Goal: Communication & Community: Answer question/provide support

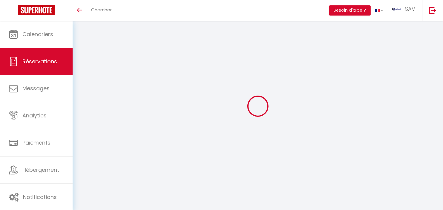
select select
checkbox input "false"
select select
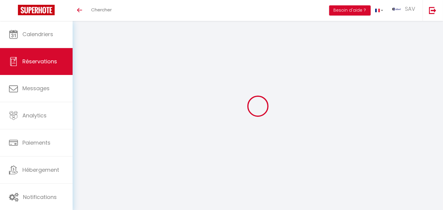
checkbox input "false"
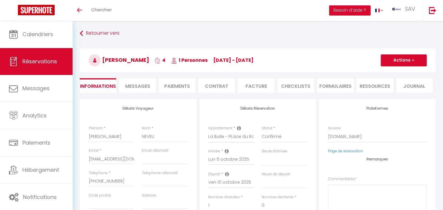
select select
checkbox input "false"
type textarea "** THIS RESERVATION HAS BEEN PRE-PAID ** Je voyage pour affaires et il est poss…"
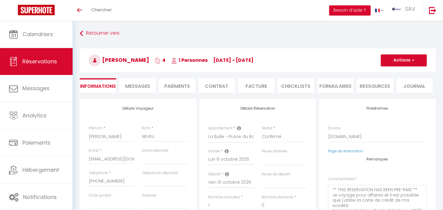
type input "35"
type input "10.05"
select select
checkbox input "false"
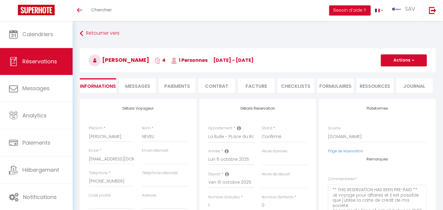
select select
click at [246, 90] on li "Facture" at bounding box center [256, 85] width 36 height 15
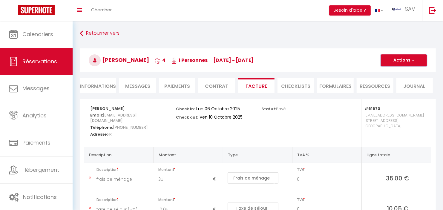
click at [396, 58] on button "Actions" at bounding box center [404, 60] width 46 height 12
click at [402, 87] on link "Envoyer la facture" at bounding box center [399, 89] width 50 height 8
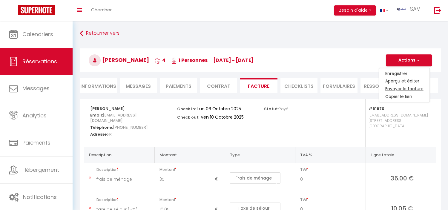
type input "sneveu.325934@guest.booking.com"
select select "fr"
type input "Votre facture 6890369 - La Bulle - PLace du Ralliment"
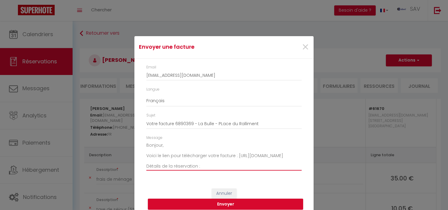
drag, startPoint x: 144, startPoint y: 154, endPoint x: 145, endPoint y: 144, distance: 10.2
click at [146, 144] on textarea "Bonjour, Voici le lien pour télécharger votre facture : https://superhote.com/a…" at bounding box center [223, 156] width 155 height 30
type textarea "Voici le lien pour télécharger votre facture : https://superhote.com/applink/in…"
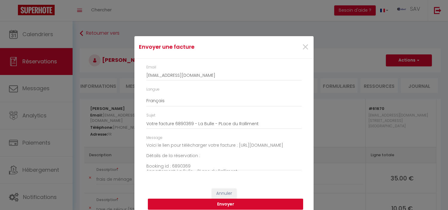
click at [247, 205] on button "Envoyer" at bounding box center [225, 204] width 155 height 11
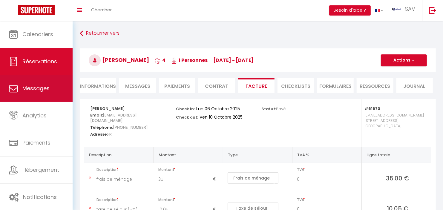
click at [54, 88] on link "Messages" at bounding box center [36, 88] width 73 height 27
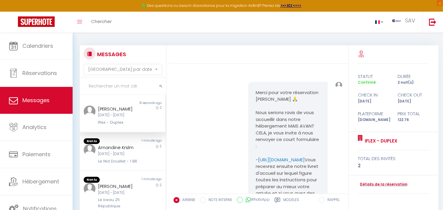
scroll to position [108, 0]
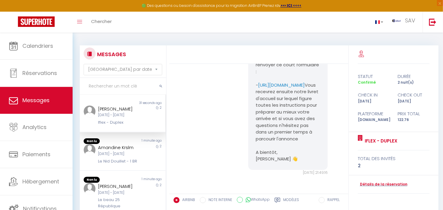
click at [140, 87] on input "text" at bounding box center [123, 86] width 86 height 17
type input "S"
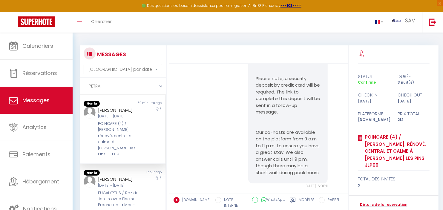
scroll to position [2206, 0]
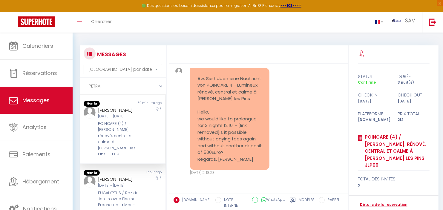
type input "PETRA"
click at [371, 202] on link "Détails de la réservation" at bounding box center [383, 205] width 50 height 6
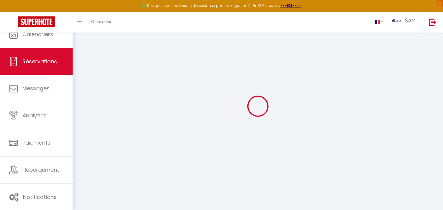
type input "Petra"
type input "Ludstock"
type input "pludst.599956@guest.booking.com"
type input "petra.ludstock@web.de"
type input "+4915734738980"
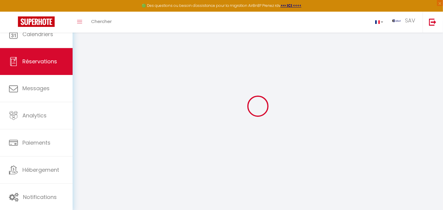
type input "+4915734738980"
select select "DE"
type input "30"
type input "30.75"
type input "2.9699999999999998"
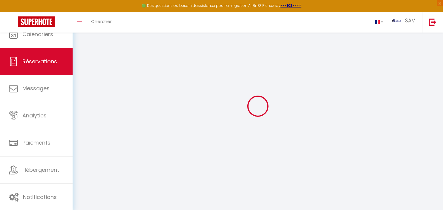
select select "47157"
select select "1"
select select
type input "2"
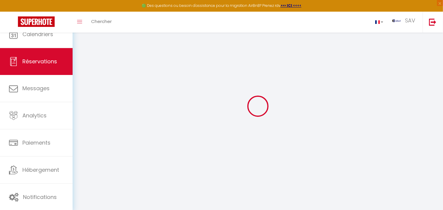
select select "12"
select select "15"
type input "115"
checkbox input "false"
select select "2"
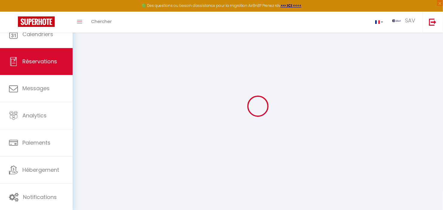
type input "0"
select select
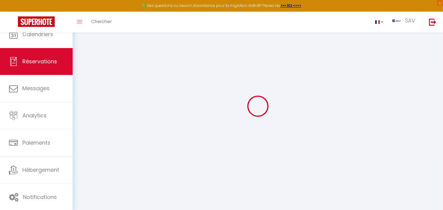
checkbox input "false"
select select
checkbox input "false"
select select
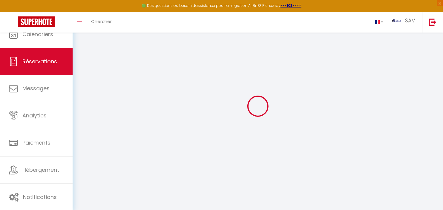
select select
checkbox input "false"
select select
checkbox input "false"
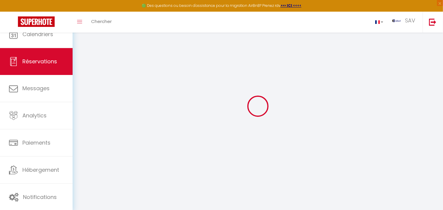
type textarea "** THIS RESERVATION HAS BEEN PRE-PAID ** BOOKING NOTE : Payment charge is EUR 2…"
type input "60"
type input "7"
select select
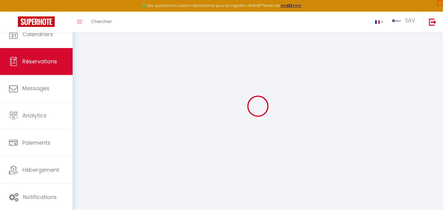
checkbox input "false"
select select "18:00"
select select "11:00"
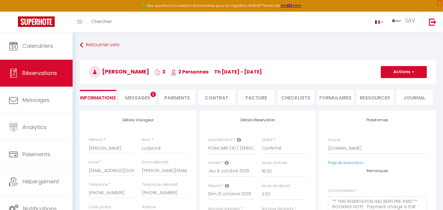
click at [136, 93] on li "Messages 3" at bounding box center [137, 97] width 36 height 15
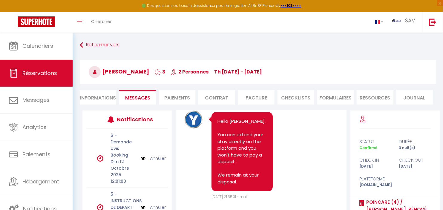
scroll to position [2669, 0]
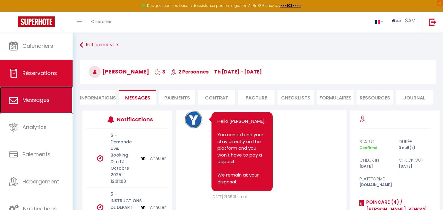
click at [37, 99] on span "Messages" at bounding box center [35, 99] width 27 height 7
select select "message"
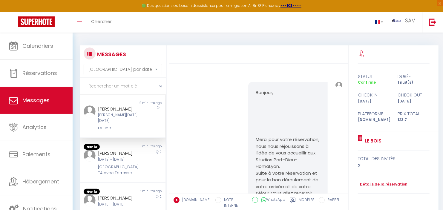
scroll to position [1858, 0]
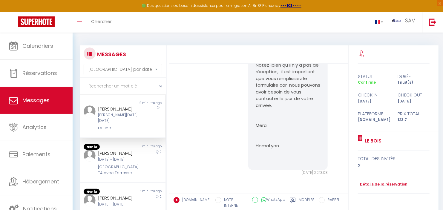
click at [112, 84] on input "text" at bounding box center [123, 86] width 86 height 17
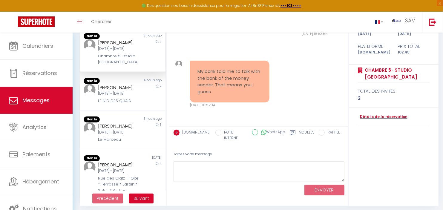
scroll to position [70, 0]
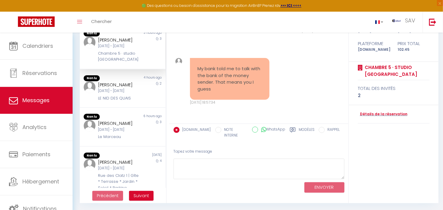
type input "simon"
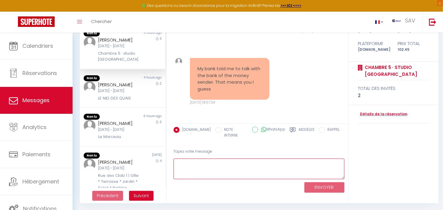
click at [202, 163] on textarea at bounding box center [259, 169] width 171 height 21
paste textarea "Qaid Hezam"
type textarea "Qaid Hezam"
click at [203, 161] on textarea "Qaid Hezam" at bounding box center [259, 169] width 171 height 21
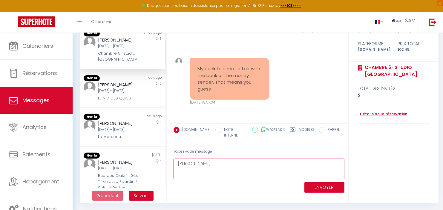
click at [203, 161] on textarea "Qaid Hezam" at bounding box center [259, 169] width 171 height 21
click at [200, 165] on textarea at bounding box center [259, 169] width 171 height 21
paste textarea "After verification, your deposit has been returned."
type textarea "After verification, your deposit has been returned."
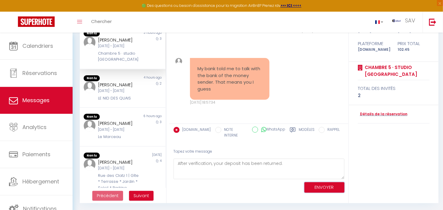
click at [330, 184] on button "ENVOYER" at bounding box center [324, 187] width 40 height 10
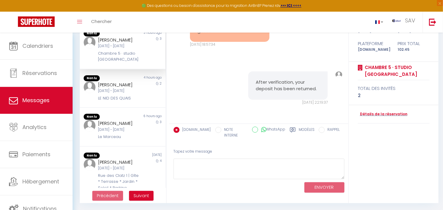
scroll to position [3914, 0]
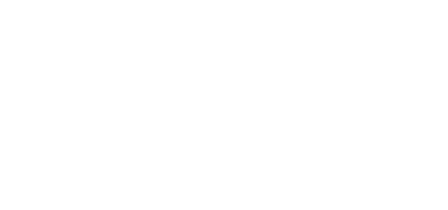
select select "not_cancelled"
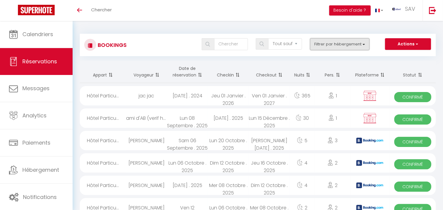
click at [366, 44] on button "Filtrer par hébergement" at bounding box center [340, 44] width 60 height 12
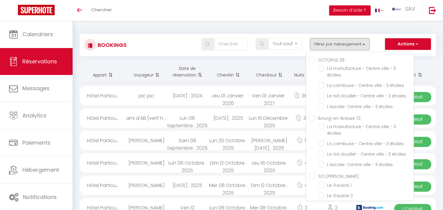
click at [366, 44] on button "Filtrer par hébergement" at bounding box center [340, 44] width 60 height 12
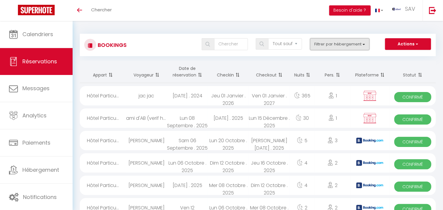
click at [366, 44] on button "Filtrer par hébergement" at bounding box center [340, 44] width 60 height 12
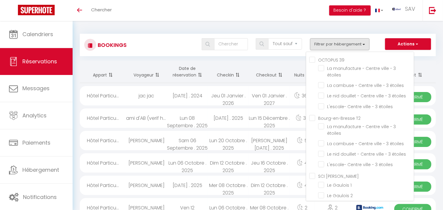
scroll to position [8705, 0]
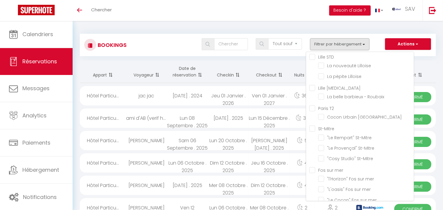
checkbox input "false"
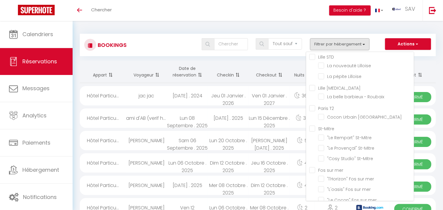
checkbox input "false"
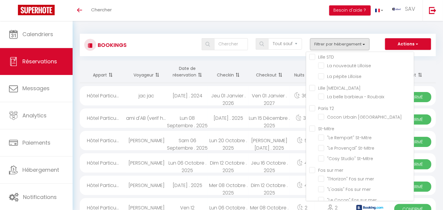
checkbox input "false"
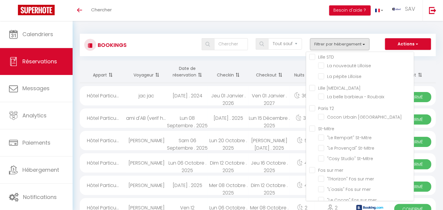
checkbox input "false"
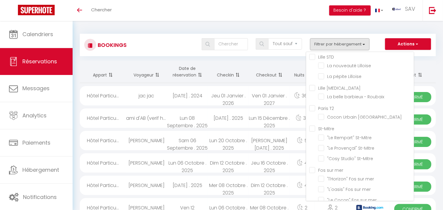
checkbox input "false"
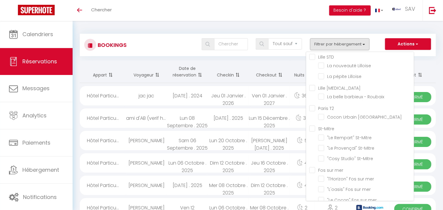
checkbox input "false"
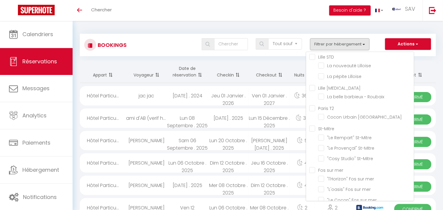
checkbox input "false"
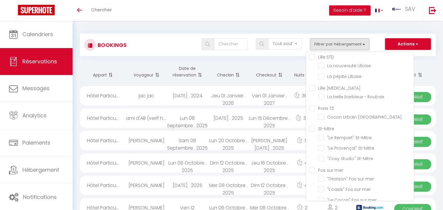
checkbox input "false"
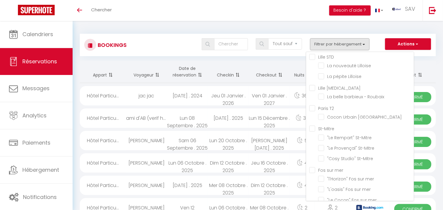
checkbox input "false"
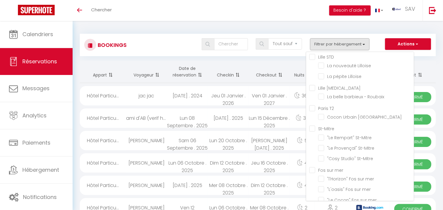
checkbox input "false"
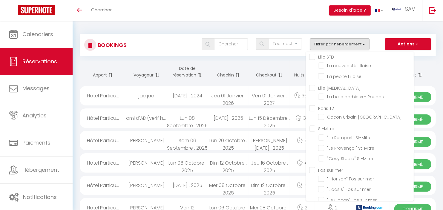
checkbox input "false"
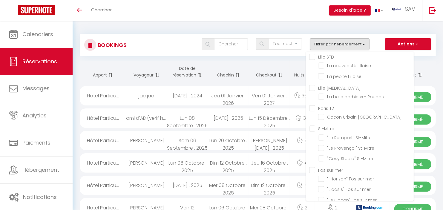
checkbox input "false"
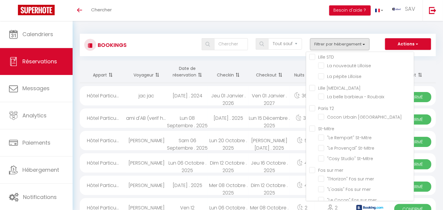
checkbox input "false"
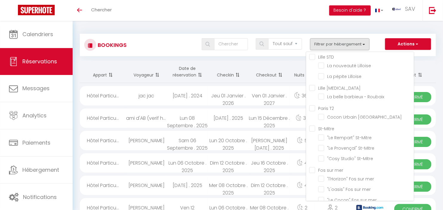
checkbox input "false"
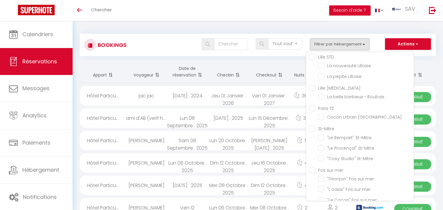
checkbox input "false"
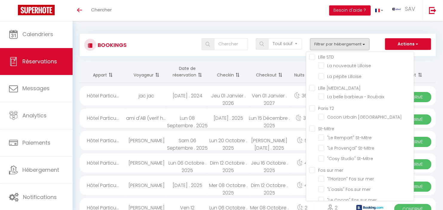
checkbox input "false"
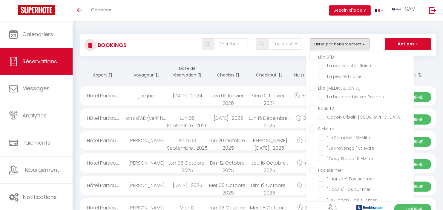
checkbox input "false"
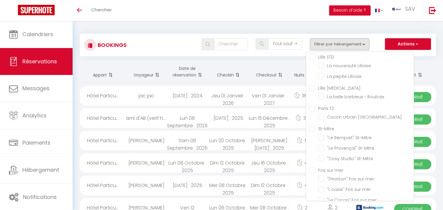
checkbox input "false"
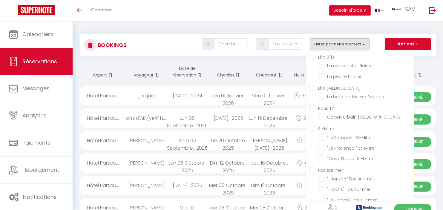
checkbox input "false"
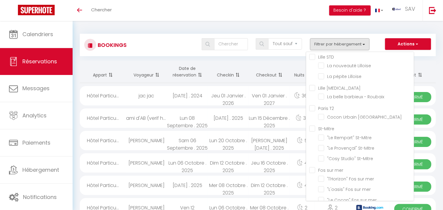
checkbox input "false"
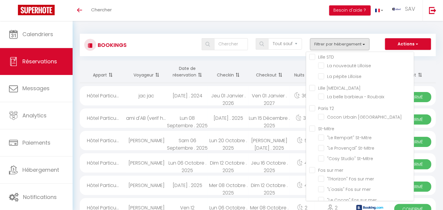
checkbox input "false"
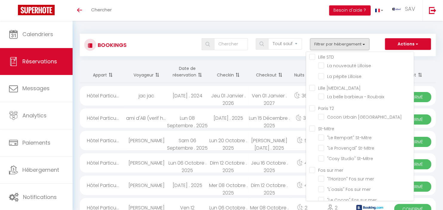
checkbox input "false"
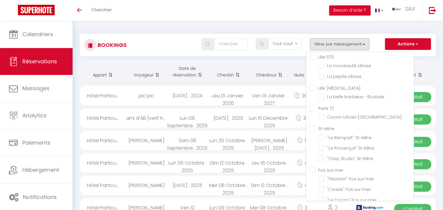
checkbox input "false"
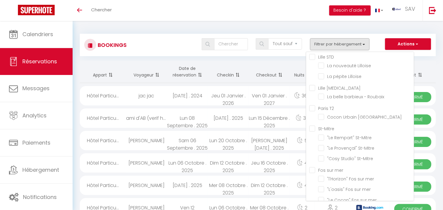
checkbox input "false"
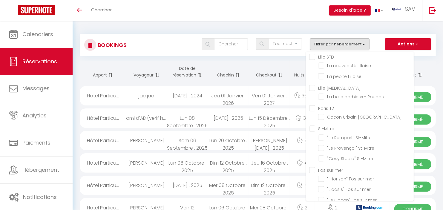
checkbox input "false"
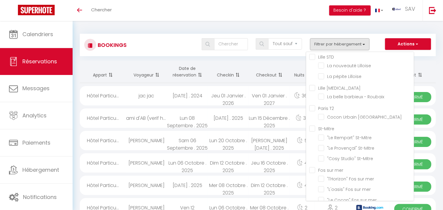
checkbox input "false"
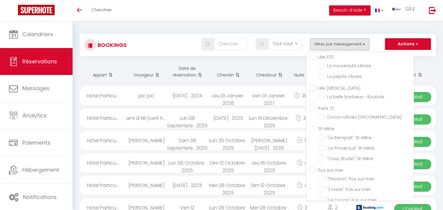
checkbox input "false"
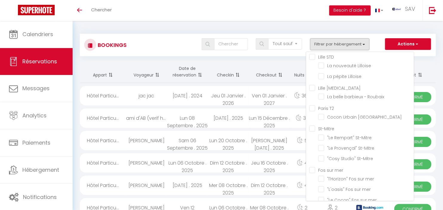
checkbox input "false"
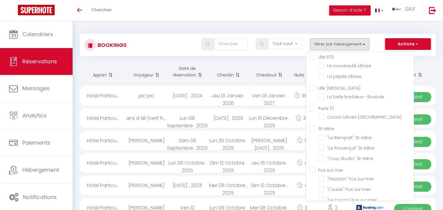
checkbox input "false"
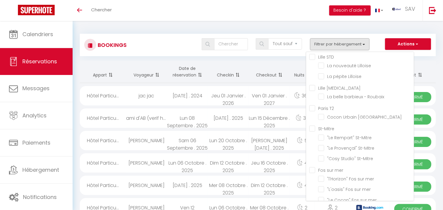
checkbox input "false"
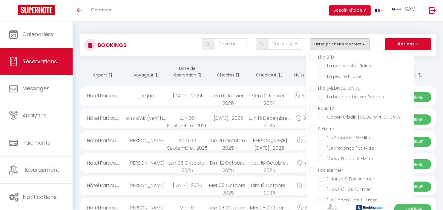
checkbox input "false"
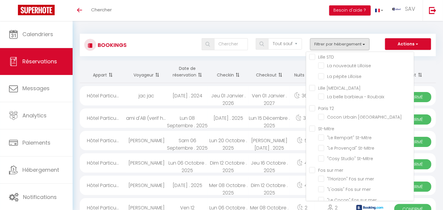
checkbox input "false"
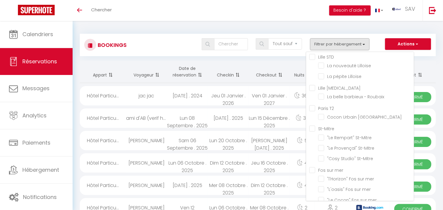
checkbox input "false"
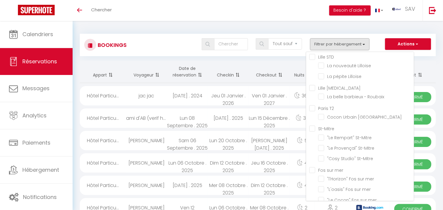
checkbox input "false"
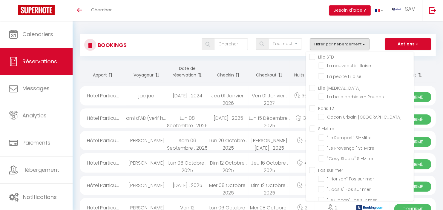
checkbox input "false"
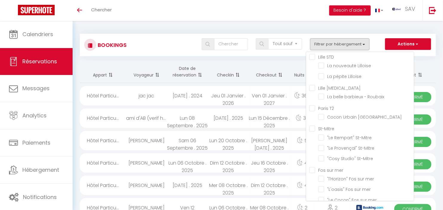
checkbox input "false"
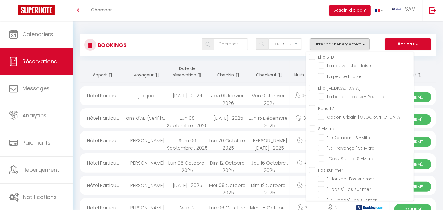
checkbox input "false"
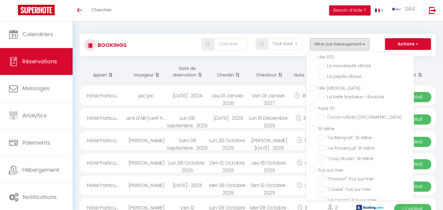
checkbox input "false"
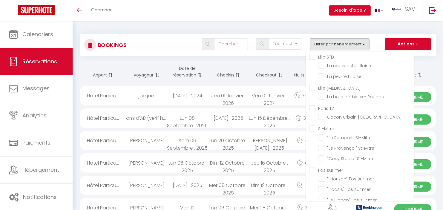
checkbox input "false"
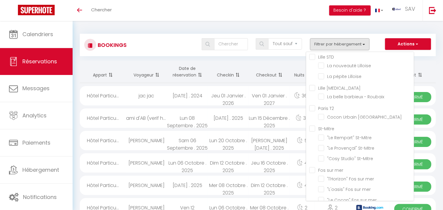
checkbox input "false"
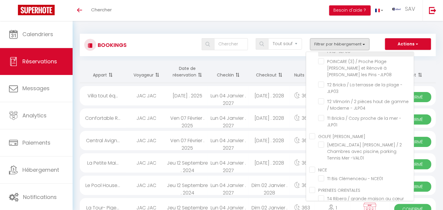
click at [320, 41] on input "POINCARE (4) / [PERSON_NAME], rénové, central et calme à [PERSON_NAME] les Pins…" at bounding box center [366, 38] width 96 height 6
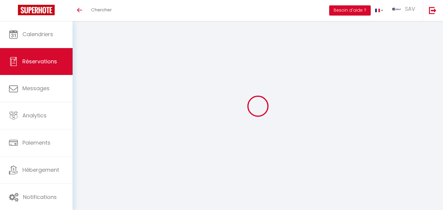
select select "not_cancelled"
